Goal: Task Accomplishment & Management: Use online tool/utility

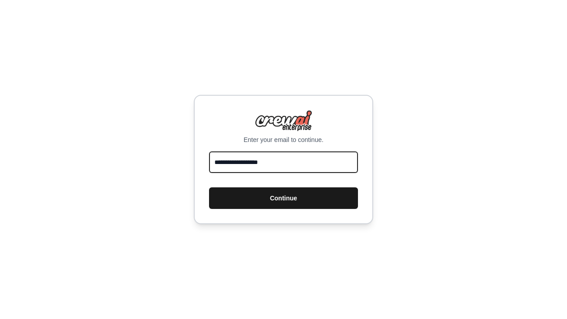
type input "**********"
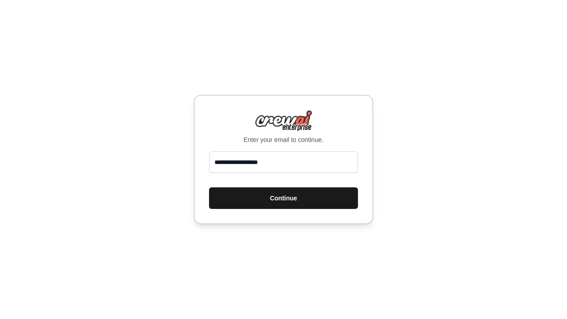
click at [280, 193] on button "Continue" at bounding box center [283, 198] width 149 height 22
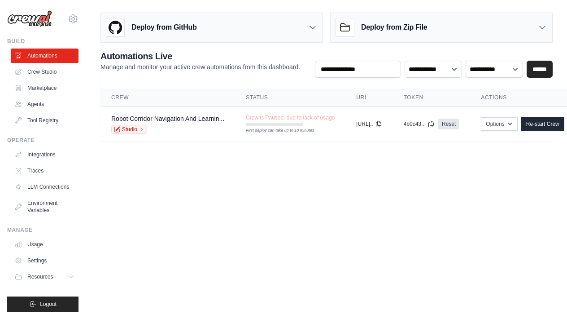
click at [269, 167] on body "ladisea55@gmail.com Settings Build Automations Crew Studio" at bounding box center [283, 159] width 567 height 319
click at [528, 28] on div "Deploy from Zip File" at bounding box center [442, 27] width 222 height 29
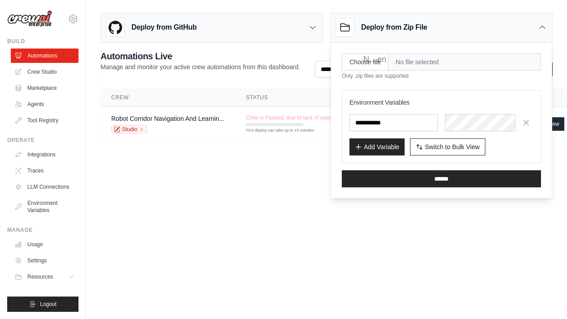
click at [528, 28] on div "Deploy from Zip File" at bounding box center [442, 27] width 222 height 29
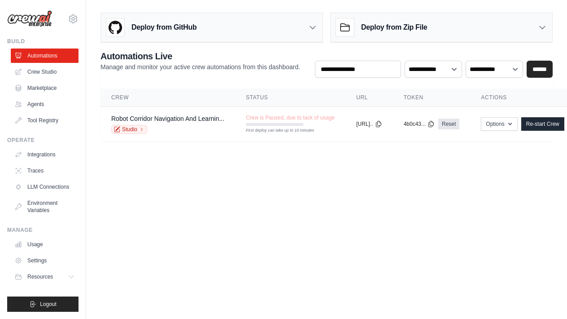
click at [528, 28] on div "Deploy from Zip File" at bounding box center [442, 27] width 222 height 29
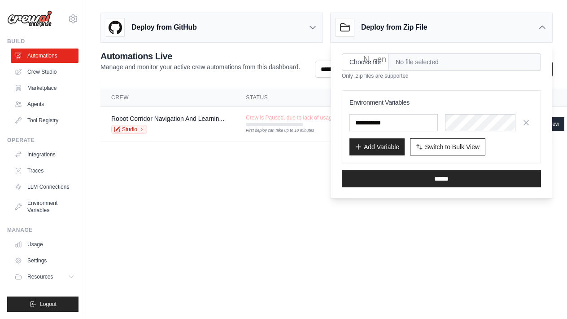
click at [236, 270] on body "ladisea55@gmail.com Settings Build Automations Crew Studio" at bounding box center [283, 159] width 567 height 319
click at [542, 25] on icon at bounding box center [542, 27] width 9 height 9
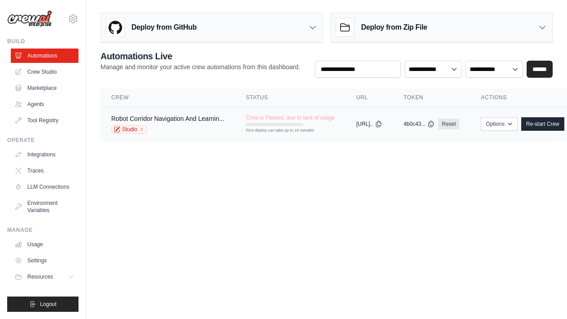
click at [297, 128] on div "First deploy can take up to 10 minutes" at bounding box center [274, 130] width 57 height 6
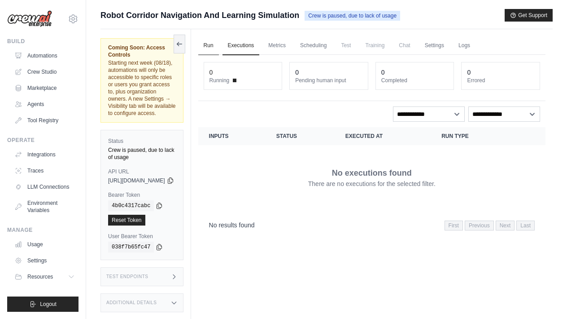
click at [219, 46] on link "Run" at bounding box center [208, 45] width 21 height 19
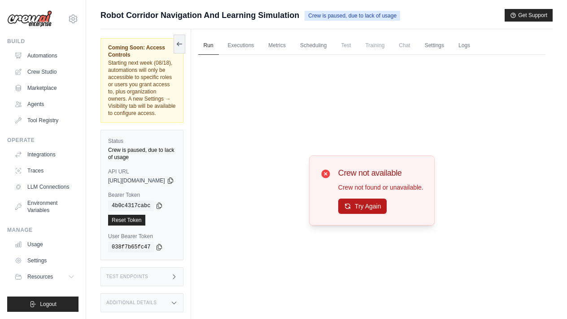
click at [364, 205] on button "Try Again" at bounding box center [362, 205] width 49 height 15
click at [364, 205] on button "Try Again" at bounding box center [362, 206] width 49 height 15
click at [42, 58] on link "Automations" at bounding box center [46, 55] width 68 height 14
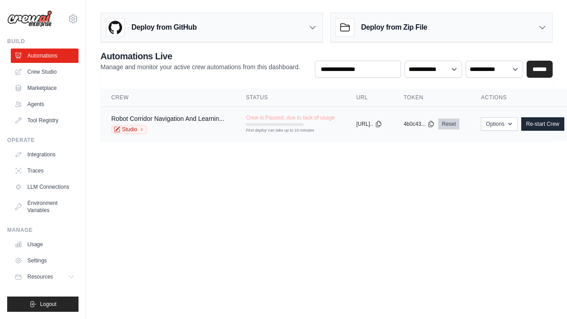
click at [459, 126] on link "Reset" at bounding box center [448, 123] width 21 height 11
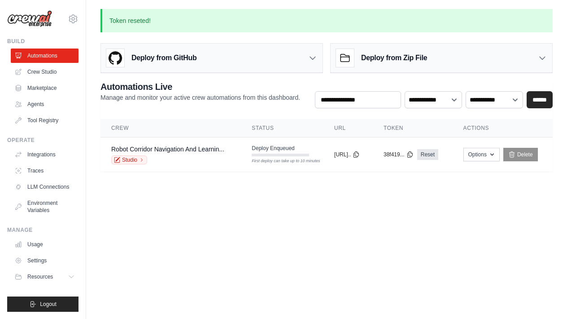
scroll to position [0, 71]
click at [417, 155] on link "Reset" at bounding box center [427, 154] width 21 height 11
click at [49, 77] on link "Crew Studio" at bounding box center [46, 72] width 68 height 14
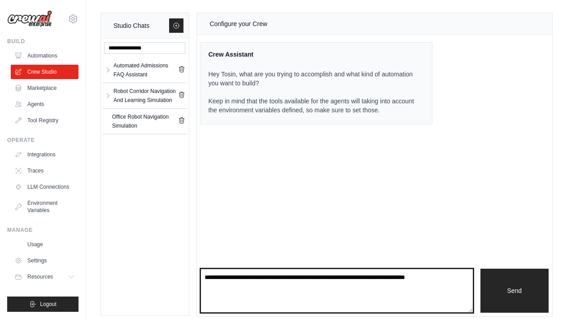
click at [280, 278] on textarea at bounding box center [337, 290] width 272 height 44
paste textarea "**********"
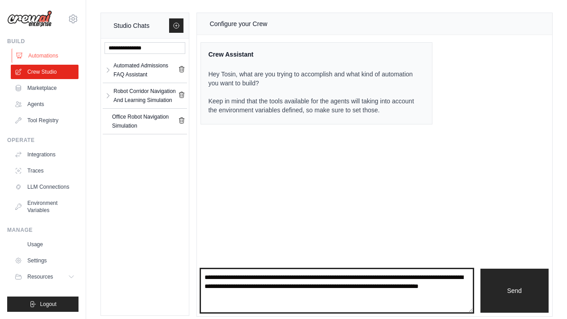
type textarea "**********"
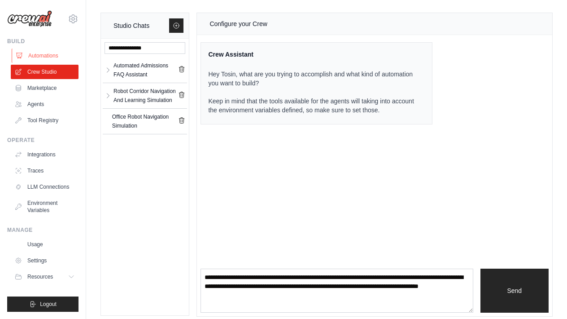
click at [35, 59] on link "Automations" at bounding box center [46, 55] width 68 height 14
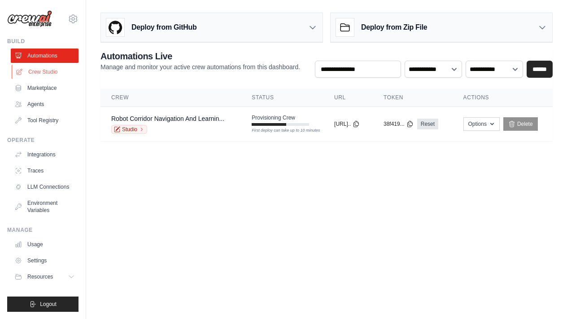
click at [41, 70] on link "Crew Studio" at bounding box center [46, 72] width 68 height 14
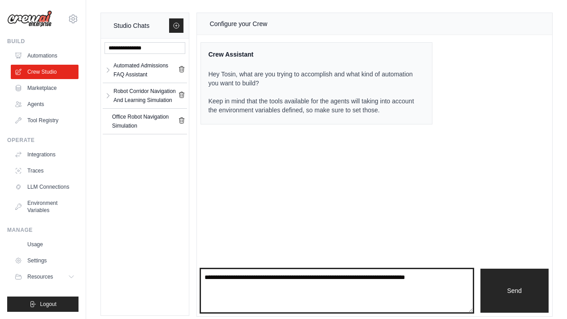
click at [346, 284] on textarea at bounding box center [337, 290] width 272 height 44
paste textarea "**********"
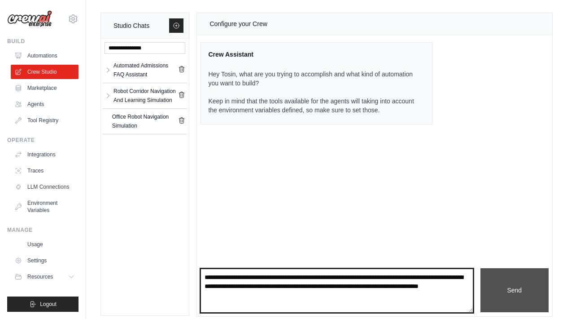
type textarea "**********"
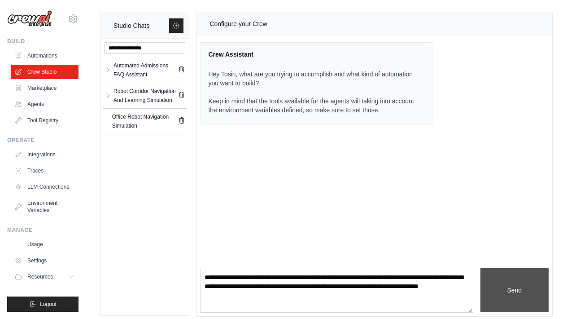
click at [520, 283] on button "Send" at bounding box center [515, 290] width 68 height 44
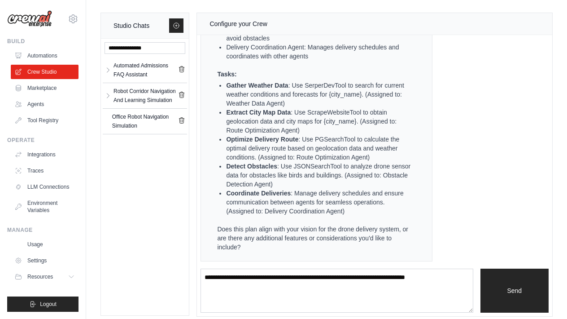
scroll to position [499, 0]
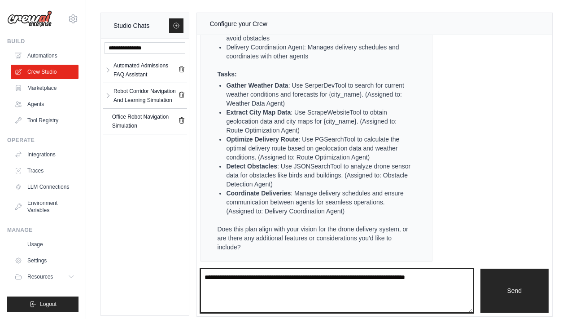
click at [244, 282] on textarea at bounding box center [337, 290] width 272 height 44
type textarea "********"
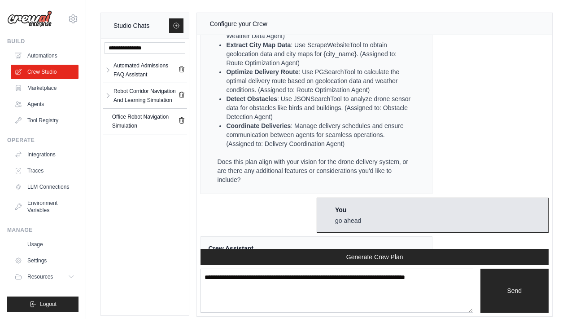
scroll to position [1119, 0]
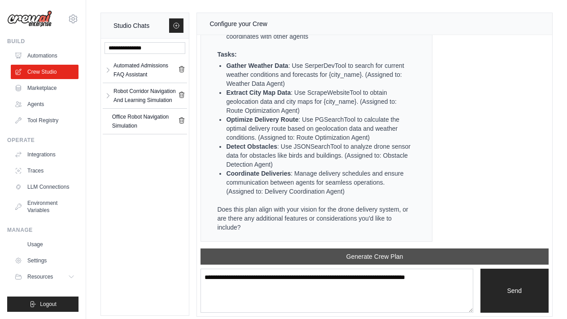
click at [356, 253] on button "Generate Crew Plan" at bounding box center [375, 256] width 348 height 16
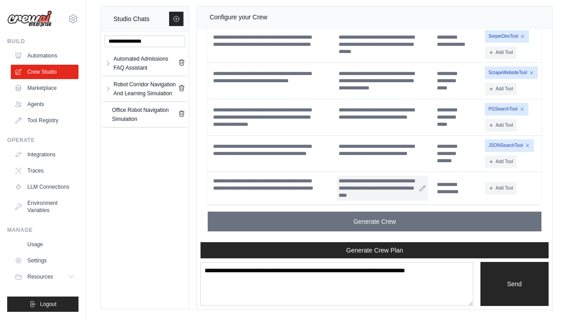
scroll to position [7, 0]
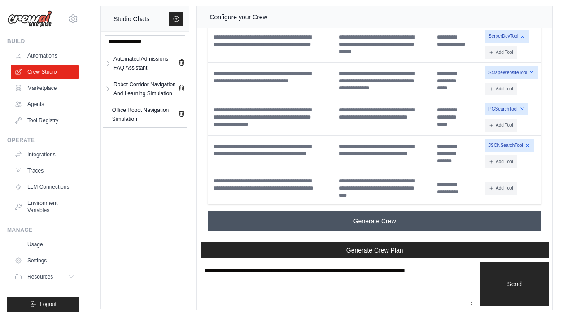
click at [375, 219] on span "Generate Crew" at bounding box center [375, 220] width 43 height 9
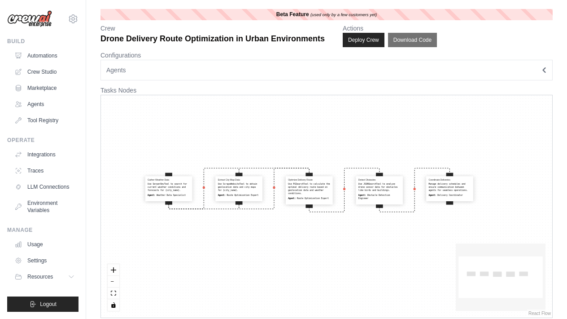
drag, startPoint x: 470, startPoint y: 179, endPoint x: 336, endPoint y: 175, distance: 133.8
click at [336, 175] on div "Gather Weather Data Use SerperDevTool to search for current weather conditions …" at bounding box center [326, 206] width 451 height 222
click at [48, 56] on link "Automations" at bounding box center [46, 55] width 68 height 14
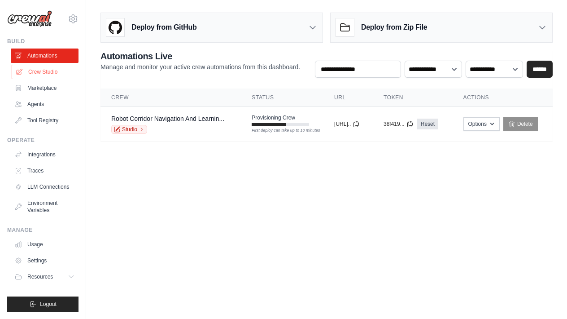
click at [45, 74] on link "Crew Studio" at bounding box center [46, 72] width 68 height 14
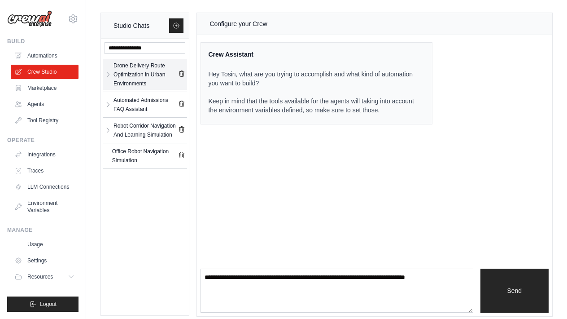
click at [144, 77] on div "Drone Delivery Route Optimization in Urban Environments" at bounding box center [146, 74] width 65 height 27
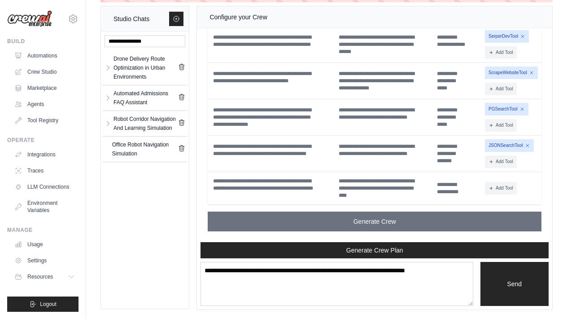
scroll to position [18, 0]
click at [109, 67] on icon "button" at bounding box center [108, 67] width 2 height 4
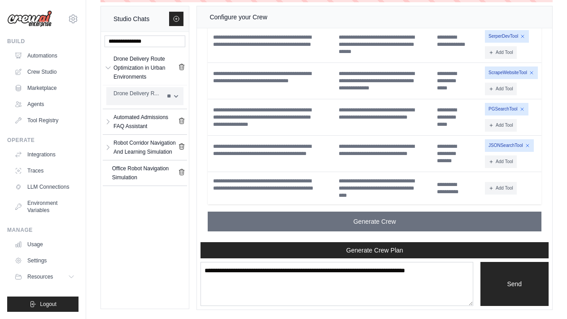
click at [132, 92] on div "Drone Delivery R..." at bounding box center [138, 93] width 48 height 9
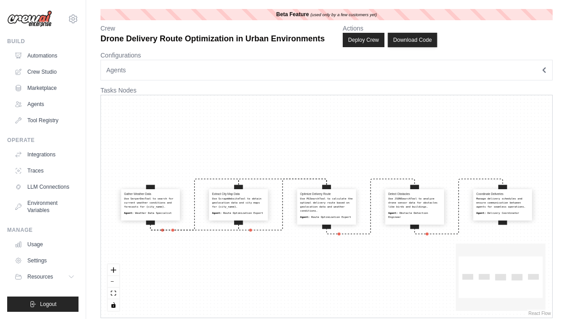
click at [411, 37] on button "Download Code" at bounding box center [412, 40] width 49 height 14
click at [287, 91] on p "Tasks Nodes" at bounding box center [327, 90] width 452 height 9
click at [341, 298] on div "Gather Weather Data Use SerperDevTool to search for current weather conditions …" at bounding box center [326, 206] width 451 height 222
click at [43, 75] on link "Crew Studio" at bounding box center [46, 72] width 68 height 14
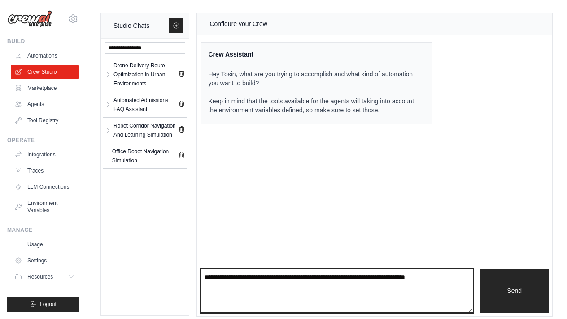
click at [259, 278] on textarea at bounding box center [337, 290] width 272 height 44
paste textarea "**********"
type textarea "**********"
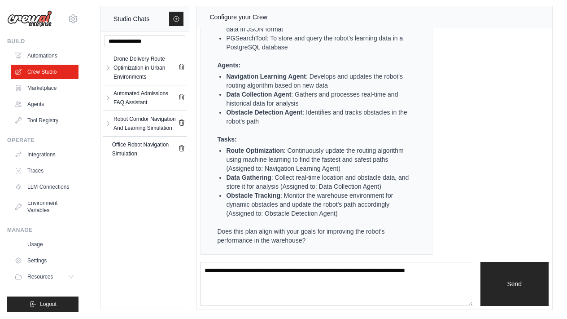
scroll to position [7, 0]
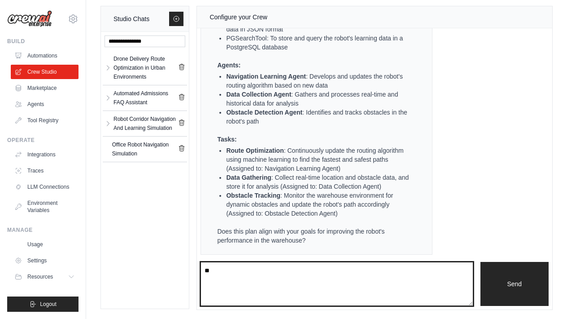
type textarea "***"
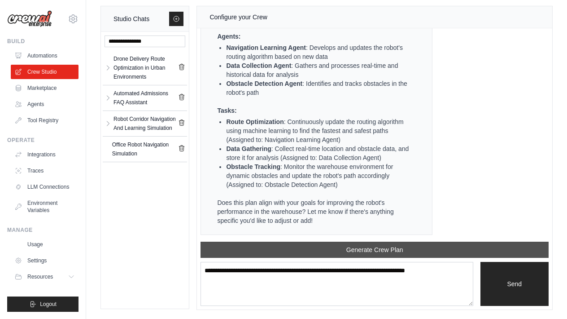
click at [380, 248] on button "Generate Crew Plan" at bounding box center [375, 249] width 348 height 16
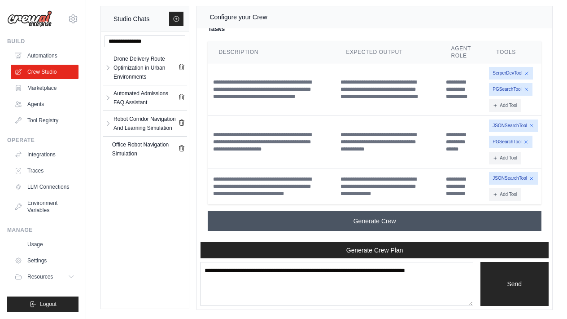
click at [379, 219] on span "Generate Crew" at bounding box center [375, 220] width 43 height 9
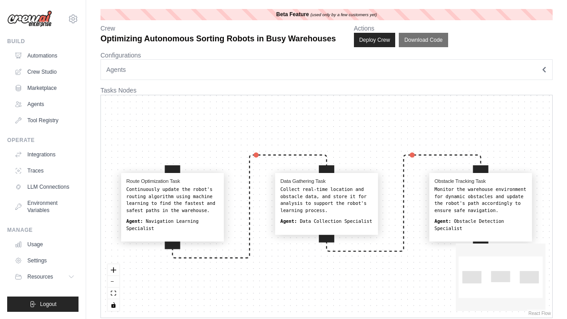
click at [546, 67] on button "Agents" at bounding box center [327, 69] width 452 height 21
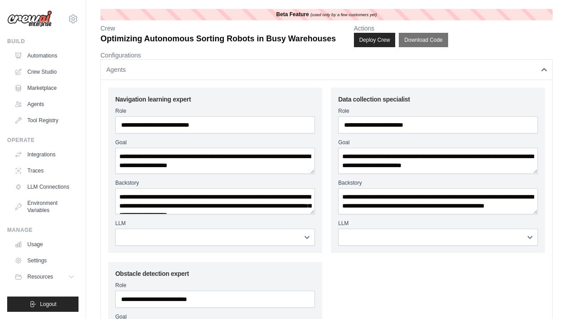
click at [544, 69] on icon "button" at bounding box center [544, 70] width 4 height 2
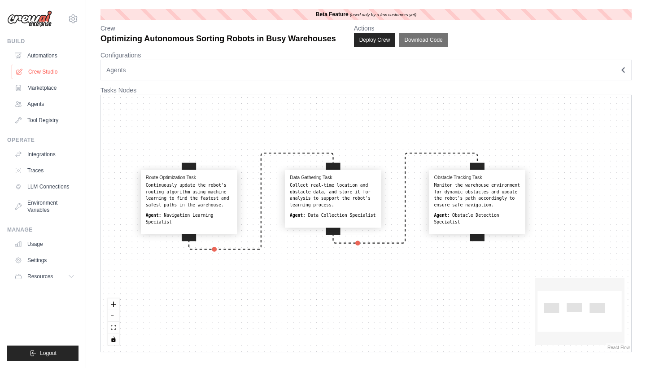
click at [40, 70] on link "Crew Studio" at bounding box center [46, 72] width 68 height 14
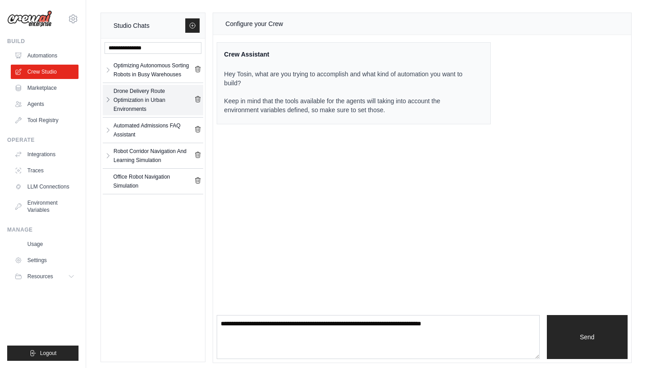
click at [110, 101] on icon "button" at bounding box center [108, 99] width 7 height 7
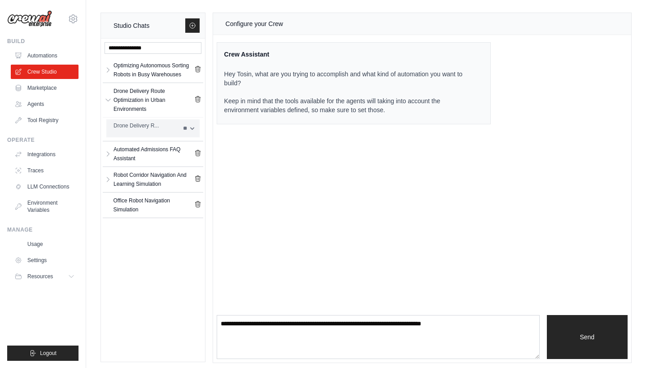
click at [134, 125] on div "Drone Delivery R..." at bounding box center [146, 125] width 64 height 9
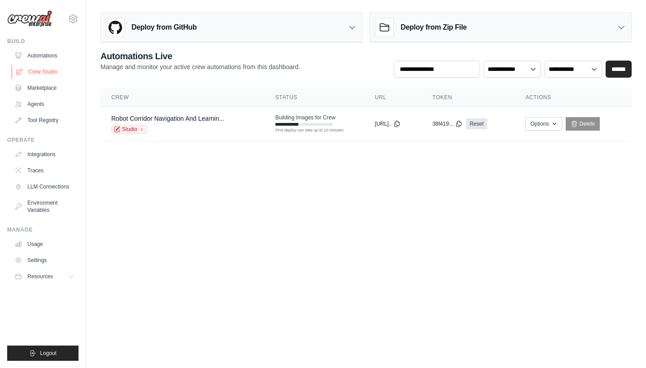
click at [45, 73] on link "Crew Studio" at bounding box center [46, 72] width 68 height 14
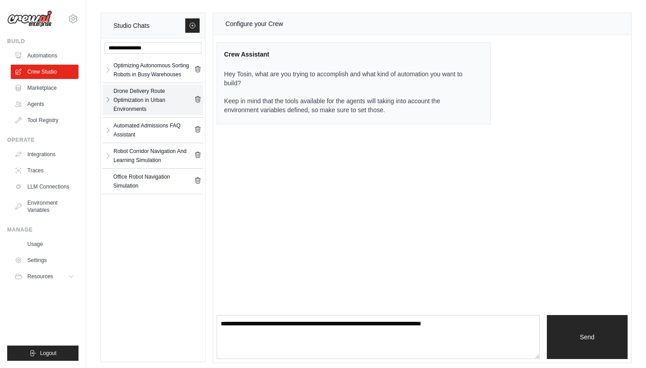
click at [106, 100] on icon "button" at bounding box center [108, 99] width 7 height 7
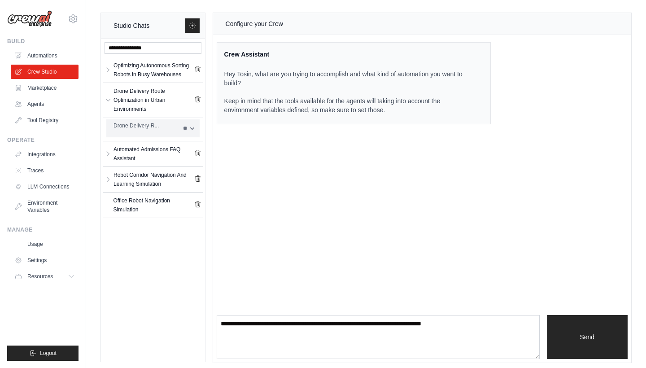
click at [125, 122] on div "Drone Delivery R..." at bounding box center [146, 125] width 64 height 9
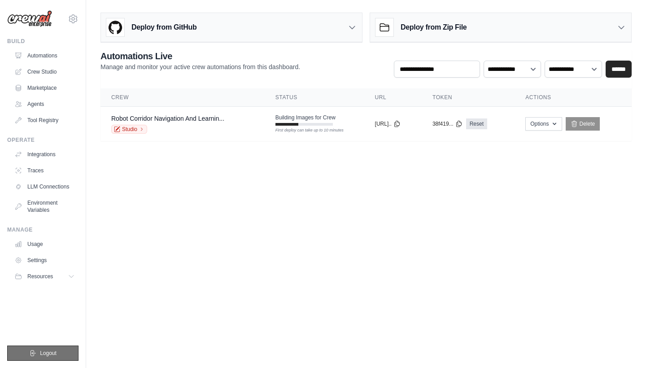
click at [50, 352] on span "Logout" at bounding box center [48, 353] width 17 height 7
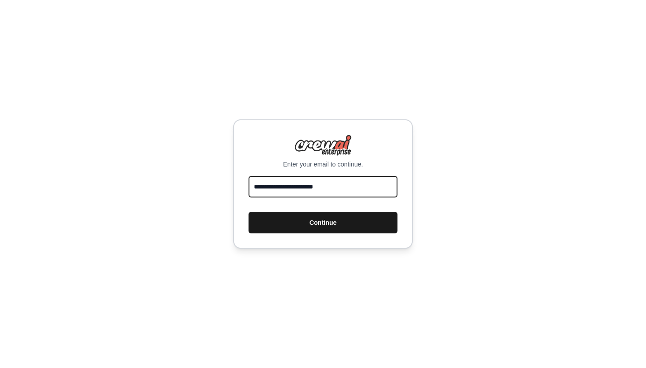
type input "**********"
click at [332, 222] on button "Continue" at bounding box center [323, 223] width 149 height 22
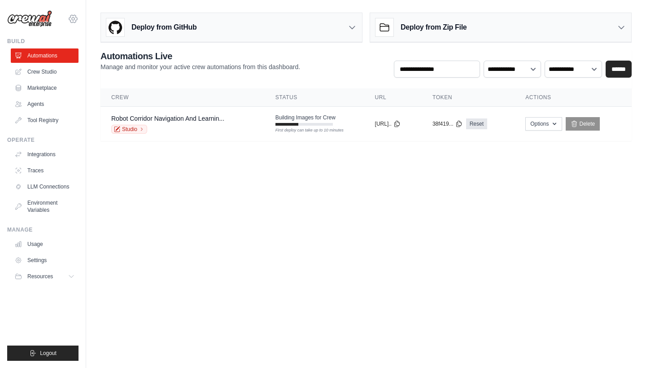
click at [73, 19] on icon at bounding box center [73, 18] width 11 height 11
click at [50, 58] on link "Settings" at bounding box center [73, 60] width 79 height 16
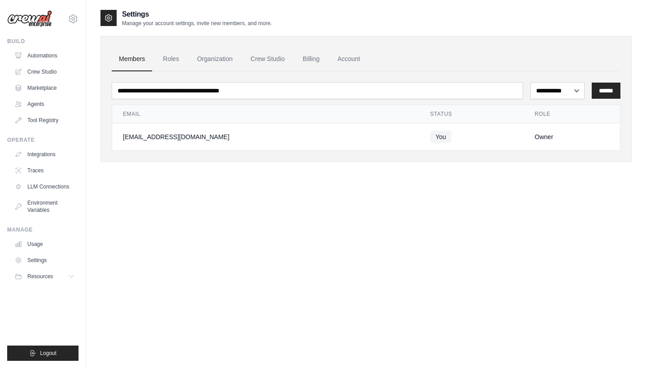
click at [112, 23] on div at bounding box center [109, 18] width 16 height 16
click at [39, 71] on link "Crew Studio" at bounding box center [46, 72] width 68 height 14
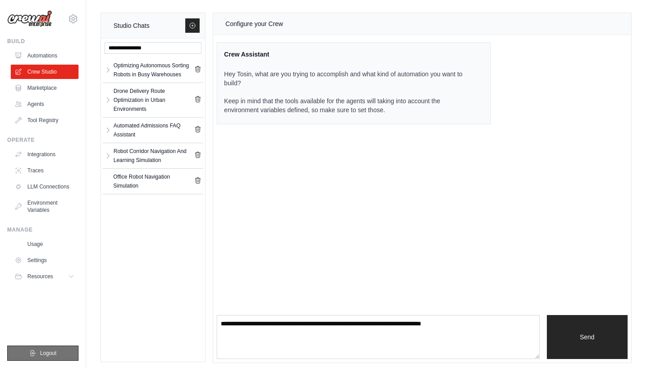
click at [39, 351] on button "Logout" at bounding box center [42, 353] width 71 height 15
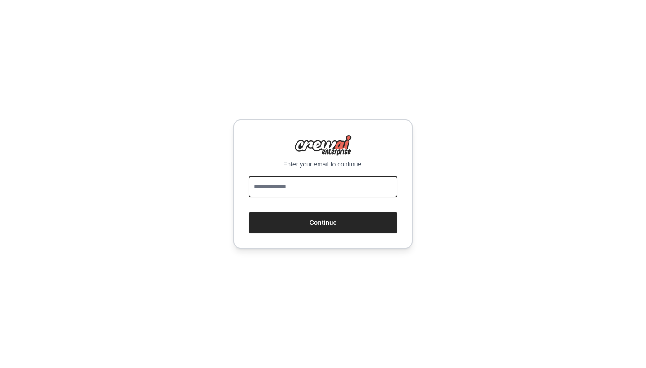
click at [290, 189] on input "email" at bounding box center [323, 187] width 149 height 22
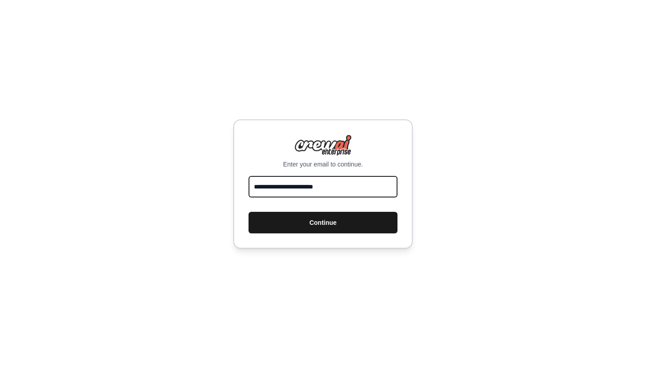
type input "**********"
click at [309, 230] on button "Continue" at bounding box center [323, 223] width 149 height 22
type input "**********"
click at [333, 225] on button "Continue" at bounding box center [323, 223] width 149 height 22
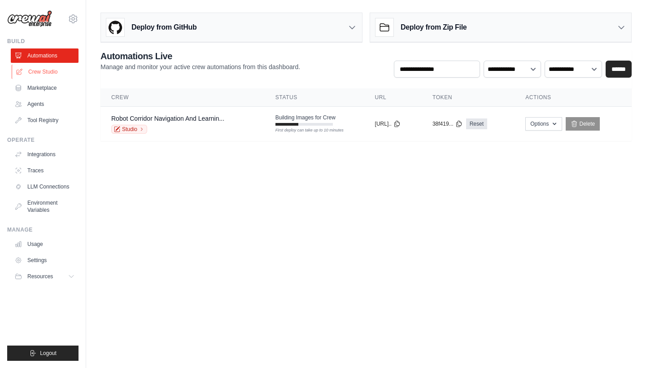
click at [52, 69] on link "Crew Studio" at bounding box center [46, 72] width 68 height 14
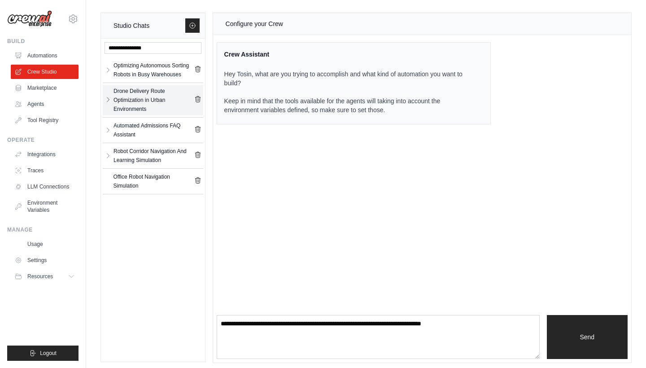
click at [109, 101] on icon "button" at bounding box center [108, 99] width 7 height 7
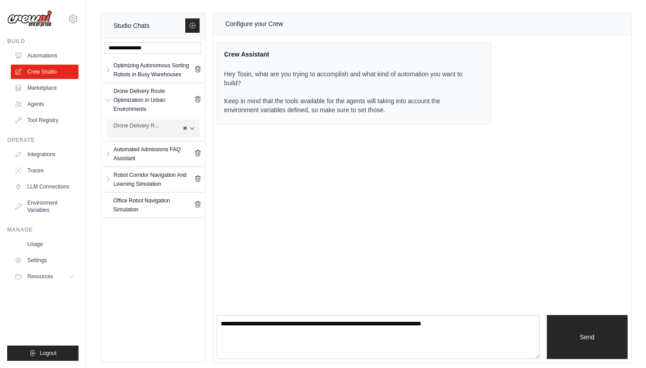
click at [129, 123] on div "Drone Delivery R..." at bounding box center [146, 125] width 64 height 9
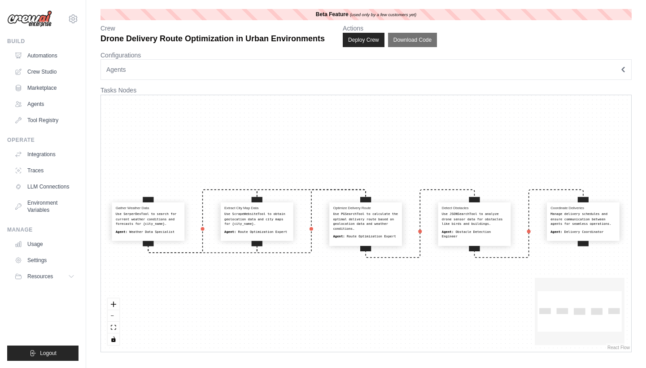
click at [621, 67] on icon "button" at bounding box center [623, 69] width 5 height 5
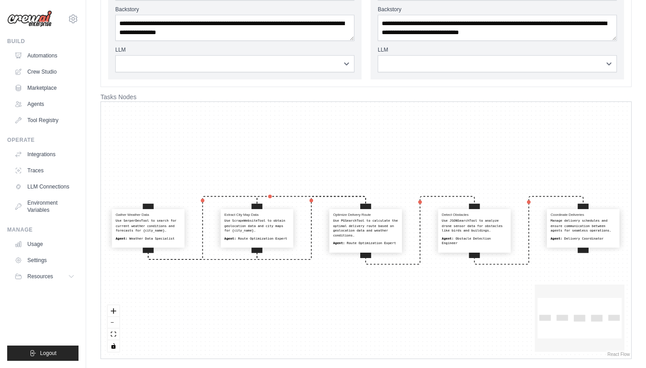
scroll to position [347, 0]
